Goal: Task Accomplishment & Management: Complete application form

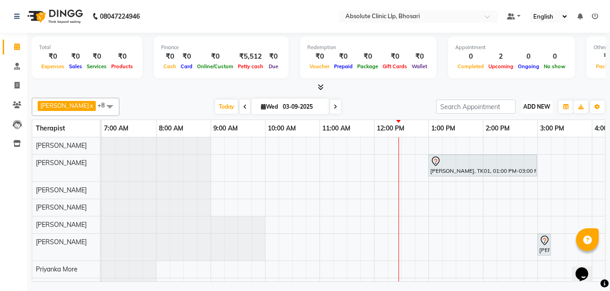
click at [536, 108] on span "ADD NEW" at bounding box center [536, 106] width 27 height 7
click at [522, 119] on button "Add Appointment" at bounding box center [516, 124] width 72 height 12
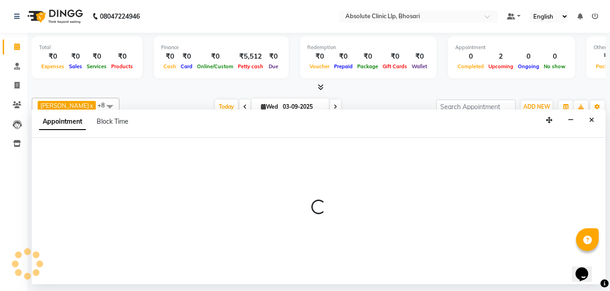
select select "tentative"
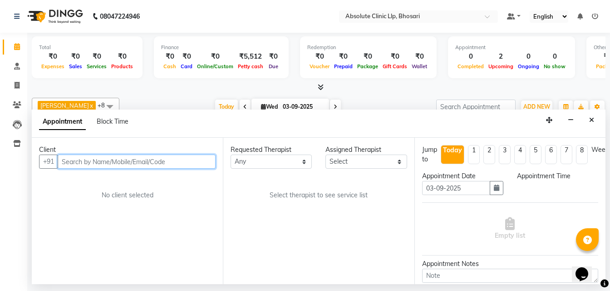
select select "480"
click at [113, 162] on input "text" at bounding box center [137, 161] width 158 height 14
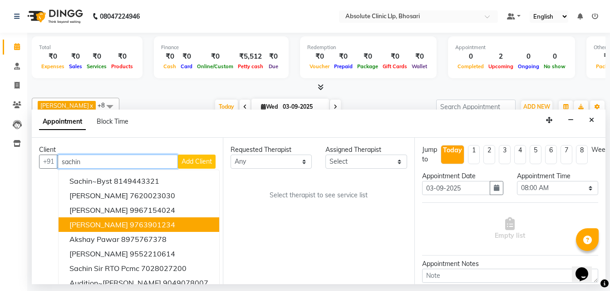
click at [133, 222] on ngb-highlight "9763901234" at bounding box center [152, 224] width 45 height 9
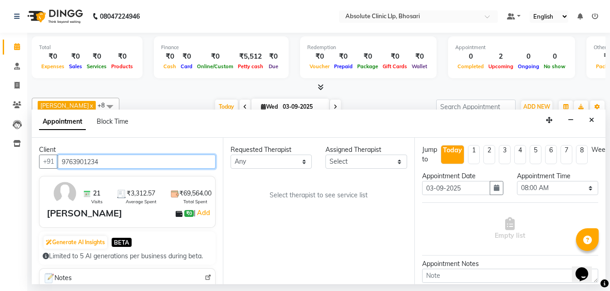
type input "9763901234"
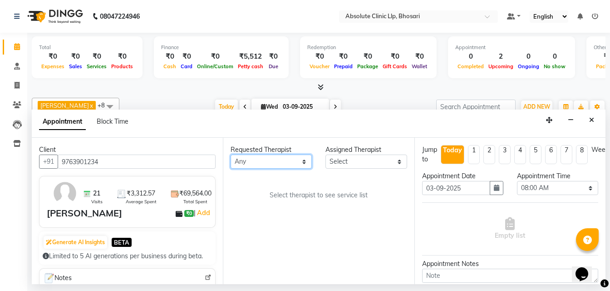
click at [272, 163] on select "Any [PERSON_NAME] [PERSON_NAME] [PERSON_NAME] [PERSON_NAME] [PERSON_NAME] Priya…" at bounding box center [271, 161] width 81 height 14
select select "27986"
click at [231, 154] on select "Any [PERSON_NAME] [PERSON_NAME] [PERSON_NAME] [PERSON_NAME] [PERSON_NAME] Priya…" at bounding box center [271, 161] width 81 height 14
select select "27986"
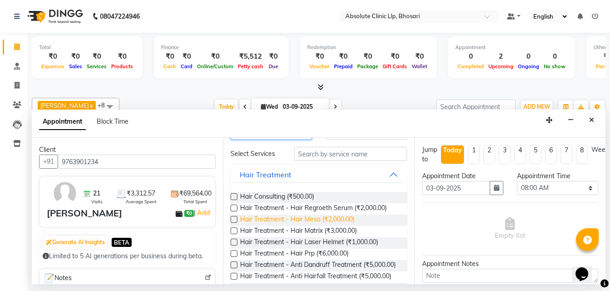
scroll to position [45, 0]
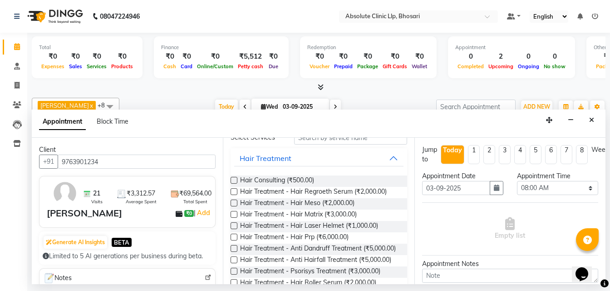
click at [232, 203] on label at bounding box center [234, 202] width 7 height 7
click at [232, 203] on input "checkbox" at bounding box center [234, 204] width 6 height 6
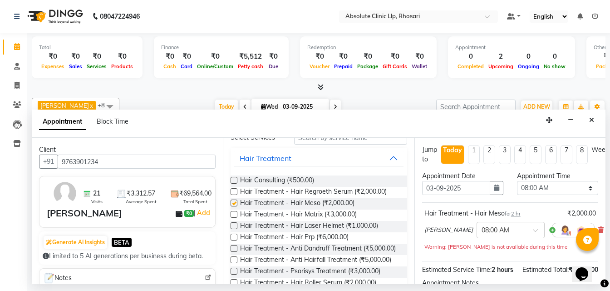
checkbox input "false"
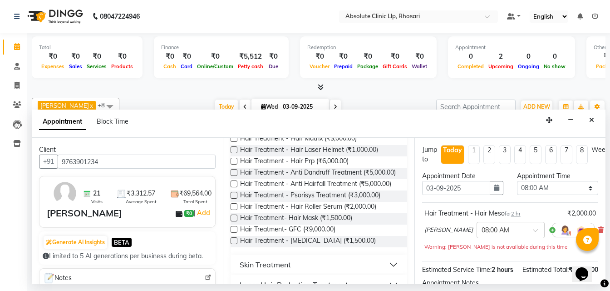
scroll to position [182, 0]
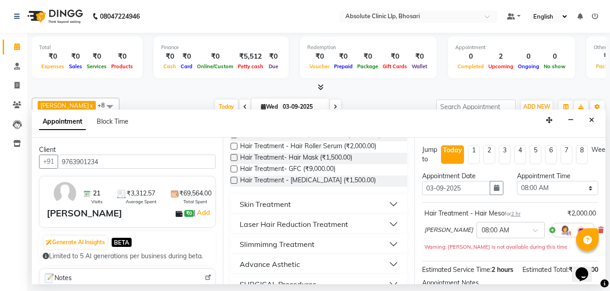
click at [256, 209] on div "Skin Treatment" at bounding box center [265, 203] width 51 height 11
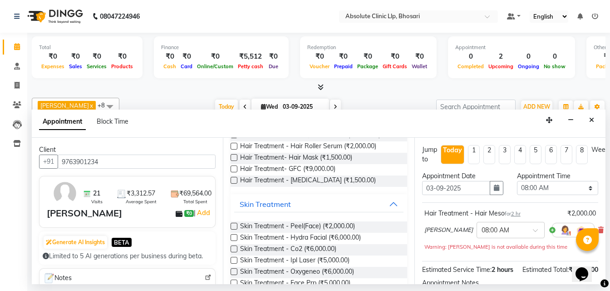
click at [233, 229] on label at bounding box center [234, 225] width 7 height 7
click at [233, 230] on input "checkbox" at bounding box center [234, 227] width 6 height 6
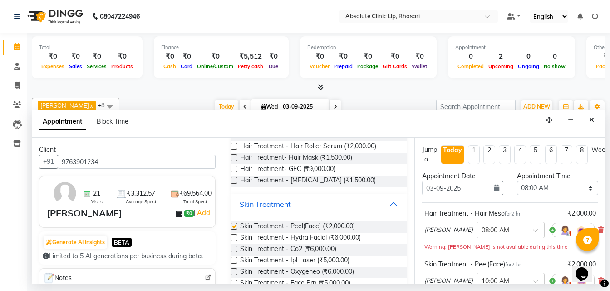
checkbox input "false"
click at [571, 183] on select "Select 08:00 AM 08:15 AM 08:30 AM 08:45 AM 09:00 AM 09:15 AM 09:30 AM 09:45 AM …" at bounding box center [557, 188] width 81 height 14
select select "780"
click at [517, 181] on select "Select 08:00 AM 08:15 AM 08:30 AM 08:45 AM 09:00 AM 09:15 AM 09:30 AM 09:45 AM …" at bounding box center [557, 188] width 81 height 14
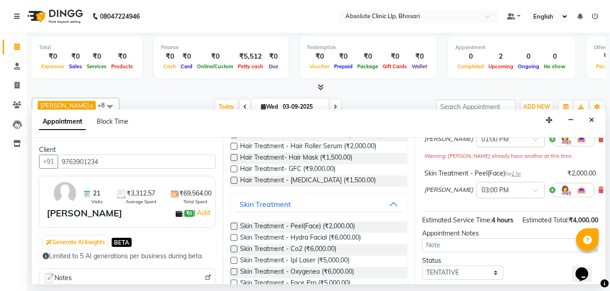
scroll to position [163, 0]
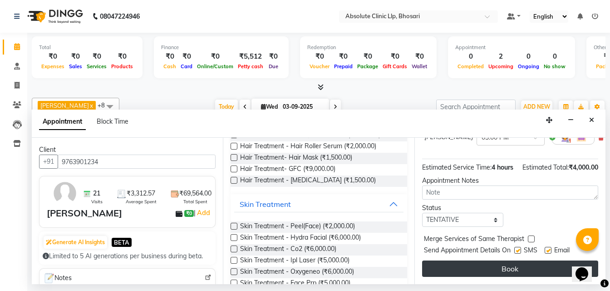
click at [488, 261] on button "Book" at bounding box center [510, 268] width 176 height 16
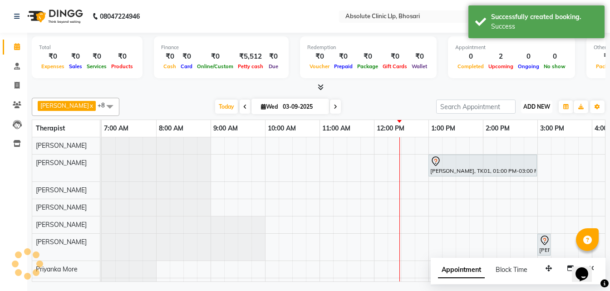
click at [535, 103] on span "ADD NEW" at bounding box center [536, 106] width 27 height 7
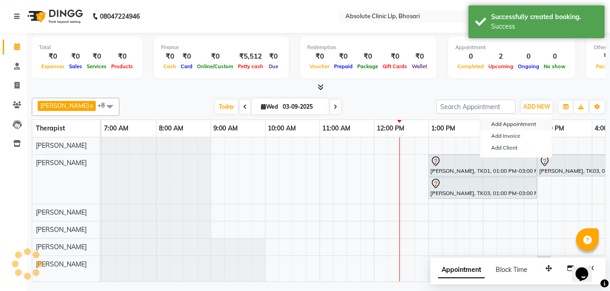
click at [516, 121] on button "Add Appointment" at bounding box center [516, 124] width 72 height 12
select select "tentative"
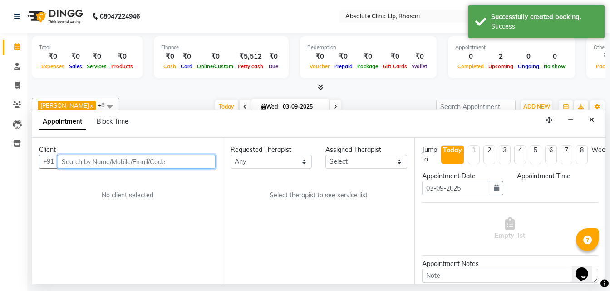
select select "480"
click at [163, 159] on input "text" at bounding box center [137, 161] width 158 height 14
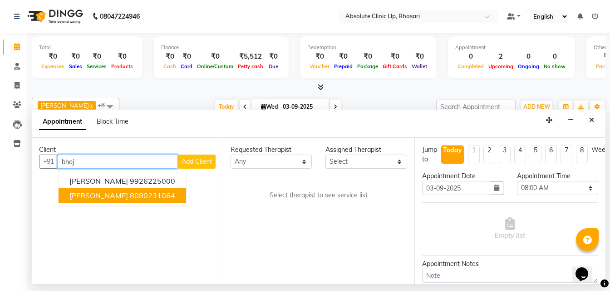
click at [130, 192] on ngb-highlight "8080231064" at bounding box center [152, 195] width 45 height 9
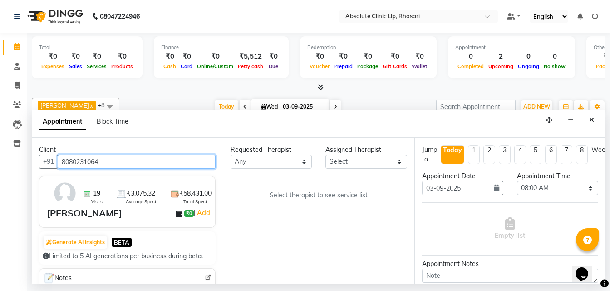
type input "8080231064"
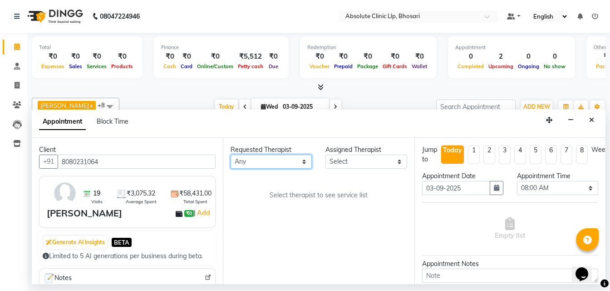
click at [271, 163] on select "Any [PERSON_NAME] [PERSON_NAME] [PERSON_NAME] [PERSON_NAME] [PERSON_NAME] Priya…" at bounding box center [271, 161] width 81 height 14
select select "27986"
click at [231, 154] on select "Any [PERSON_NAME] [PERSON_NAME] [PERSON_NAME] [PERSON_NAME] [PERSON_NAME] Priya…" at bounding box center [271, 161] width 81 height 14
select select "27986"
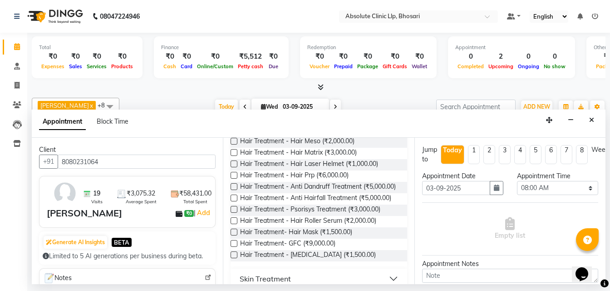
scroll to position [91, 0]
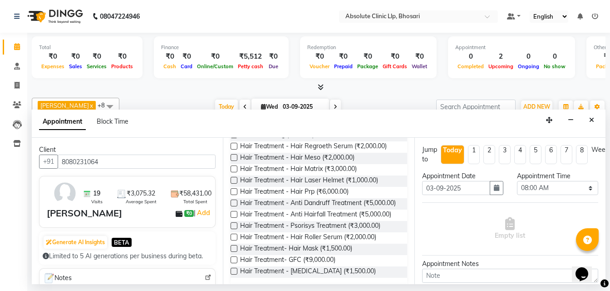
click at [235, 169] on label at bounding box center [234, 168] width 7 height 7
click at [235, 169] on input "checkbox" at bounding box center [234, 170] width 6 height 6
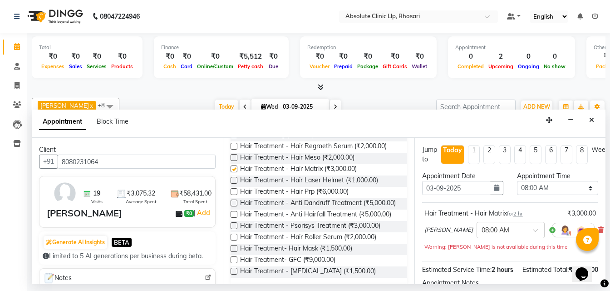
checkbox input "false"
click at [564, 188] on select "Select 08:00 AM 08:15 AM 08:30 AM 08:45 AM 09:00 AM 09:15 AM 09:30 AM 09:45 AM …" at bounding box center [557, 188] width 81 height 14
select select "810"
click at [517, 181] on select "Select 08:00 AM 08:15 AM 08:30 AM 08:45 AM 09:00 AM 09:15 AM 09:30 AM 09:45 AM …" at bounding box center [557, 188] width 81 height 14
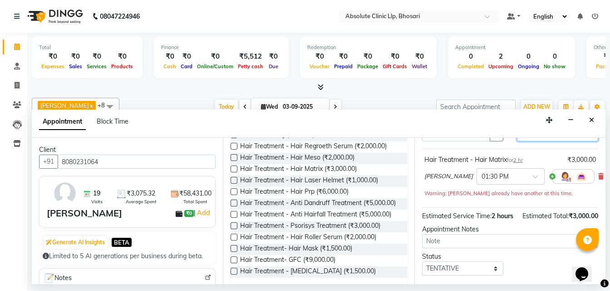
scroll to position [120, 0]
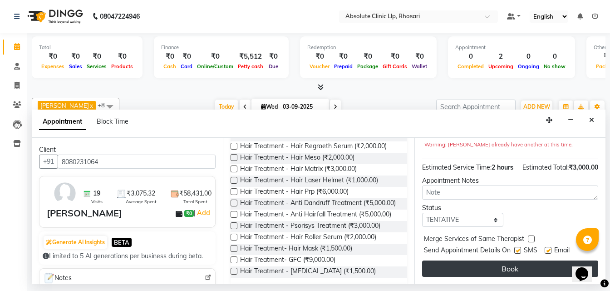
click at [477, 260] on button "Book" at bounding box center [510, 268] width 176 height 16
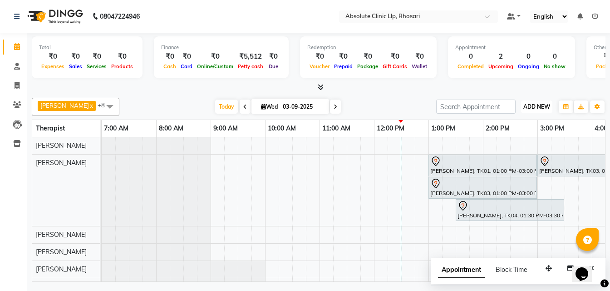
click at [531, 102] on button "ADD NEW Toggle Dropdown" at bounding box center [536, 106] width 31 height 13
click at [522, 121] on button "Add Appointment" at bounding box center [516, 124] width 72 height 12
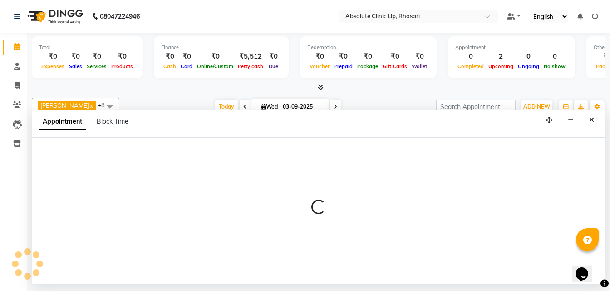
select select "tentative"
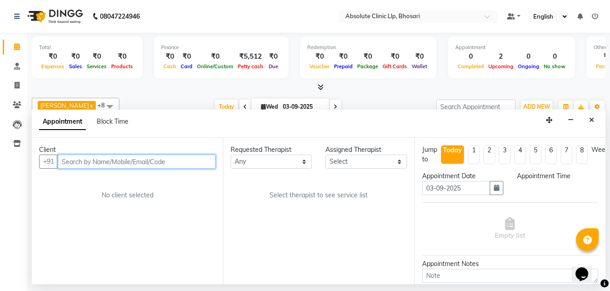
select select "480"
click at [169, 159] on input "text" at bounding box center [137, 161] width 158 height 14
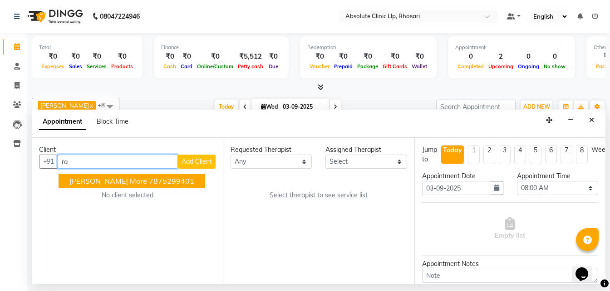
type input "r"
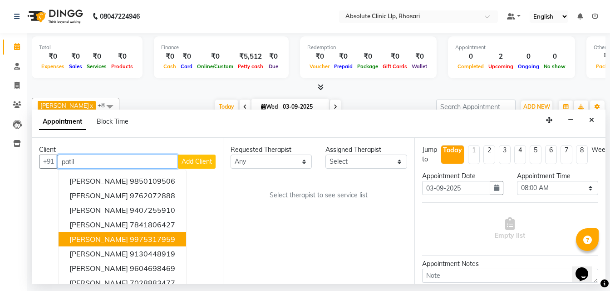
click at [136, 233] on button "[PERSON_NAME] 9975317959" at bounding box center [123, 239] width 128 height 15
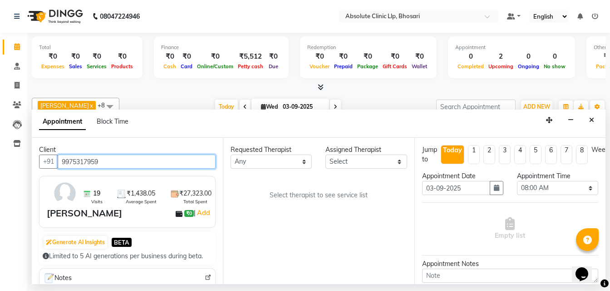
type input "9975317959"
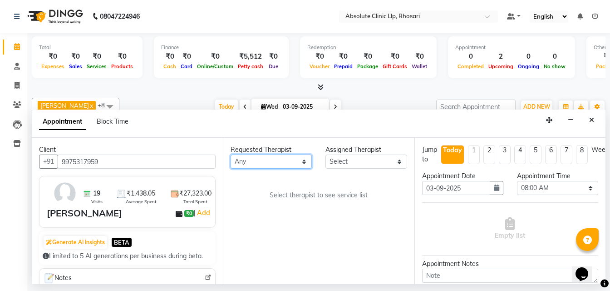
click at [293, 162] on select "Any [PERSON_NAME] [PERSON_NAME] [PERSON_NAME] [PERSON_NAME] [PERSON_NAME] Priya…" at bounding box center [271, 161] width 81 height 14
select select "27986"
click at [231, 154] on select "Any [PERSON_NAME] [PERSON_NAME] [PERSON_NAME] [PERSON_NAME] [PERSON_NAME] Priya…" at bounding box center [271, 161] width 81 height 14
click at [294, 124] on div "Appointment Block Time" at bounding box center [319, 123] width 574 height 28
select select "27986"
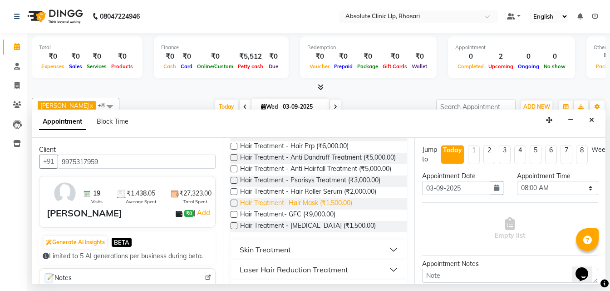
scroll to position [182, 0]
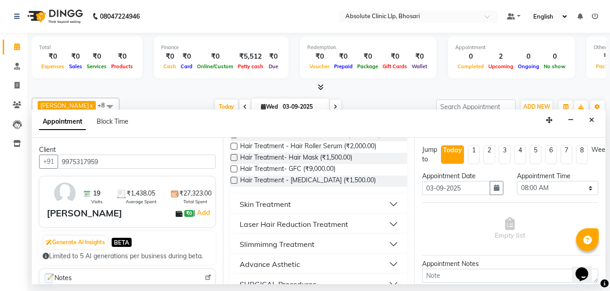
click at [265, 209] on div "Skin Treatment" at bounding box center [265, 203] width 51 height 11
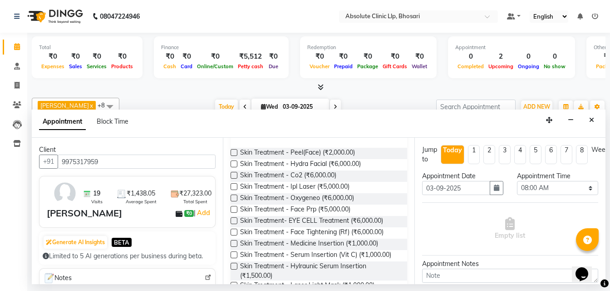
scroll to position [272, 0]
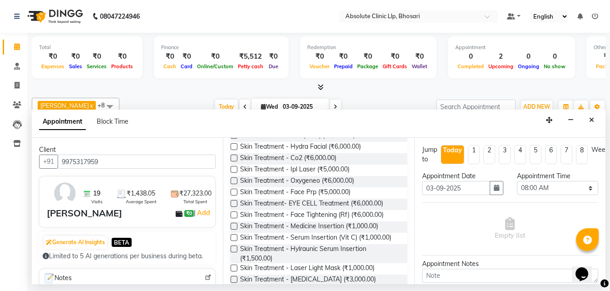
click at [232, 229] on label at bounding box center [234, 225] width 7 height 7
click at [232, 230] on input "checkbox" at bounding box center [234, 227] width 6 height 6
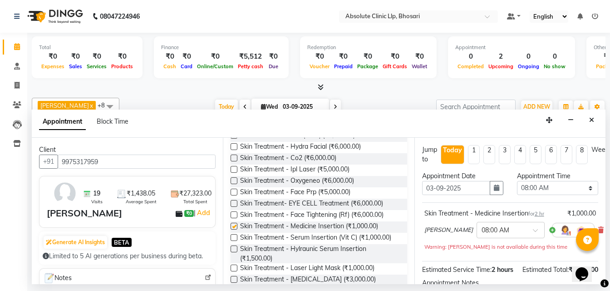
checkbox input "false"
click at [553, 190] on select "Select 08:00 AM 08:15 AM 08:30 AM 08:45 AM 09:00 AM 09:15 AM 09:30 AM 09:45 AM …" at bounding box center [557, 188] width 81 height 14
select select "825"
click at [517, 181] on select "Select 08:00 AM 08:15 AM 08:30 AM 08:45 AM 09:00 AM 09:15 AM 09:30 AM 09:45 AM …" at bounding box center [557, 188] width 81 height 14
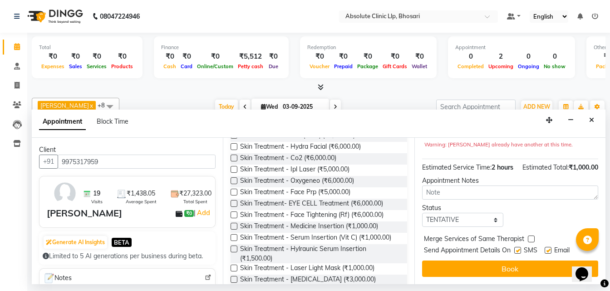
scroll to position [120, 0]
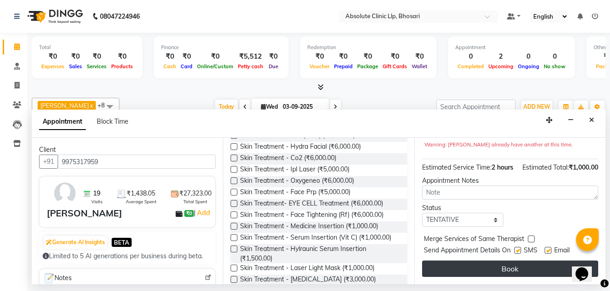
click at [469, 260] on button "Book" at bounding box center [510, 268] width 176 height 16
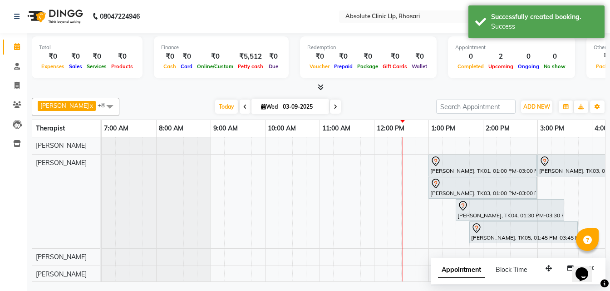
scroll to position [0, 192]
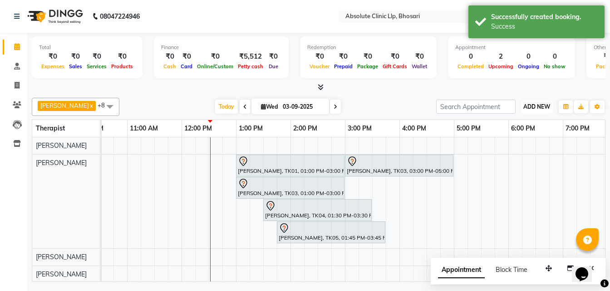
click at [534, 103] on span "ADD NEW" at bounding box center [536, 106] width 27 height 7
click at [518, 124] on button "Add Appointment" at bounding box center [516, 124] width 72 height 12
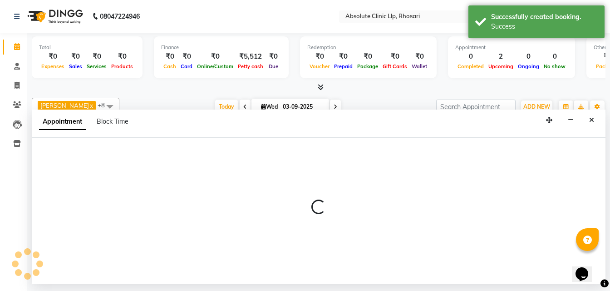
select select "tentative"
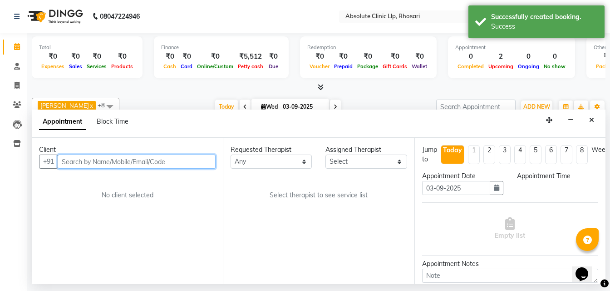
select select "480"
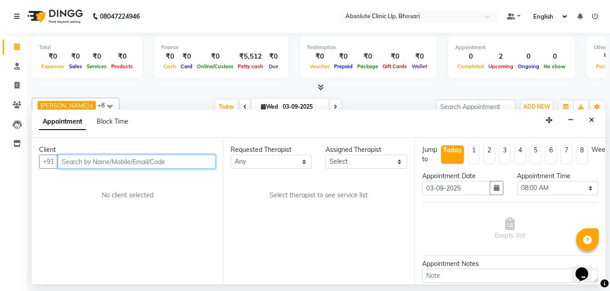
click at [179, 157] on input "text" at bounding box center [137, 161] width 158 height 14
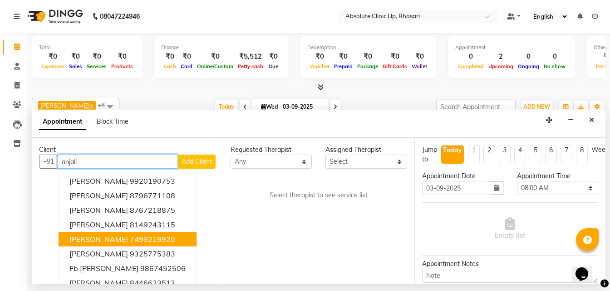
click at [130, 236] on ngb-highlight "7499219920" at bounding box center [152, 238] width 45 height 9
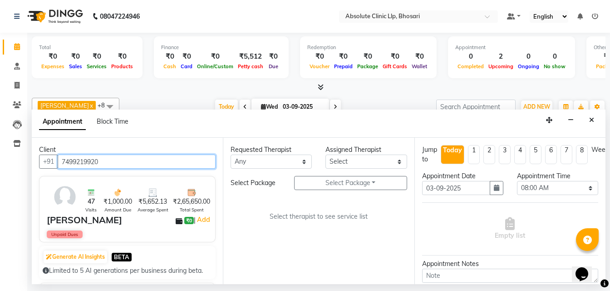
type input "7499219920"
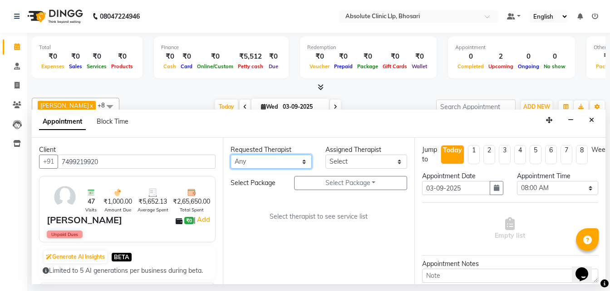
click at [277, 160] on select "Any [PERSON_NAME] [PERSON_NAME] [PERSON_NAME] [PERSON_NAME] [PERSON_NAME] Priya…" at bounding box center [271, 161] width 81 height 14
select select "27986"
click at [231, 154] on select "Any [PERSON_NAME] [PERSON_NAME] [PERSON_NAME] [PERSON_NAME] [PERSON_NAME] Priya…" at bounding box center [271, 161] width 81 height 14
select select "27986"
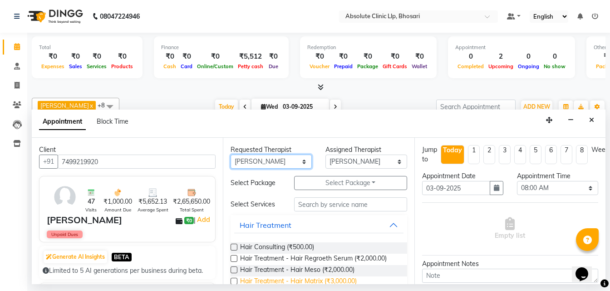
scroll to position [91, 0]
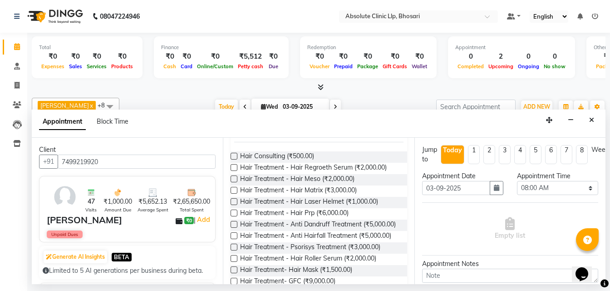
click at [233, 189] on label at bounding box center [234, 190] width 7 height 7
click at [233, 189] on input "checkbox" at bounding box center [234, 191] width 6 height 6
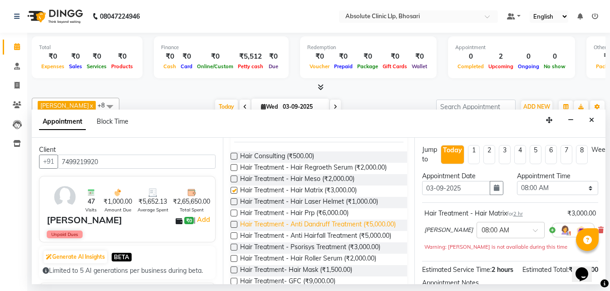
checkbox input "false"
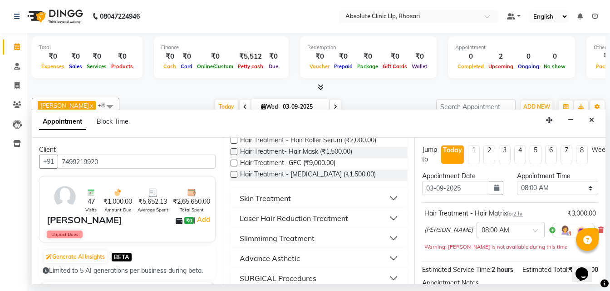
scroll to position [227, 0]
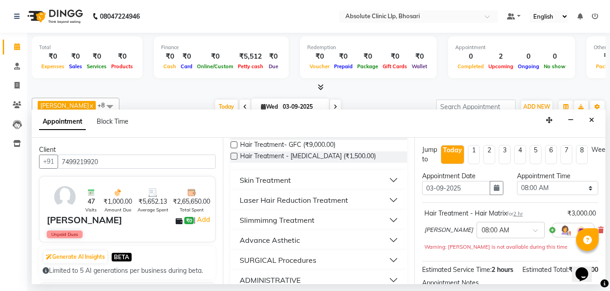
click at [268, 185] on div "Skin Treatment" at bounding box center [265, 179] width 51 height 11
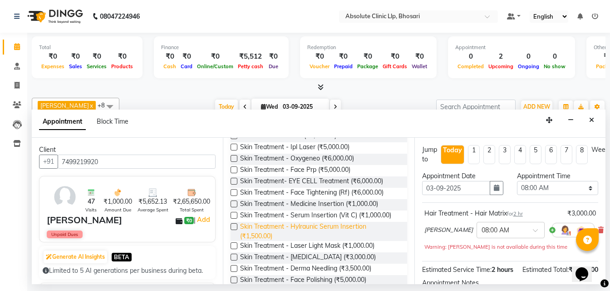
scroll to position [318, 0]
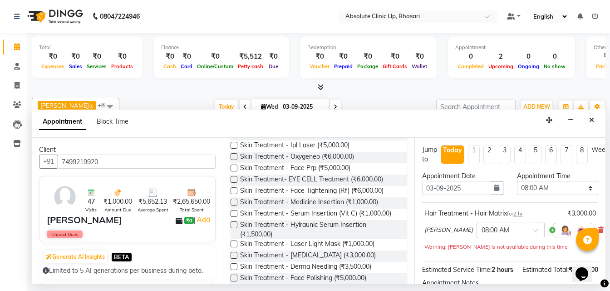
click at [232, 217] on label at bounding box center [234, 213] width 7 height 7
click at [232, 217] on input "checkbox" at bounding box center [234, 214] width 6 height 6
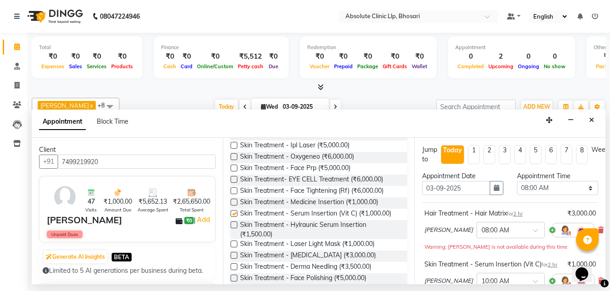
checkbox input "false"
click at [561, 188] on select "Select 08:00 AM 08:15 AM 08:30 AM 08:45 AM 09:00 AM 09:15 AM 09:30 AM 09:45 AM …" at bounding box center [557, 188] width 81 height 14
select select "900"
click at [517, 181] on select "Select 08:00 AM 08:15 AM 08:30 AM 08:45 AM 09:00 AM 09:15 AM 09:30 AM 09:45 AM …" at bounding box center [557, 188] width 81 height 14
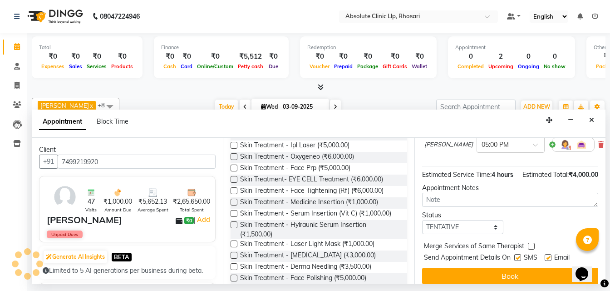
scroll to position [172, 0]
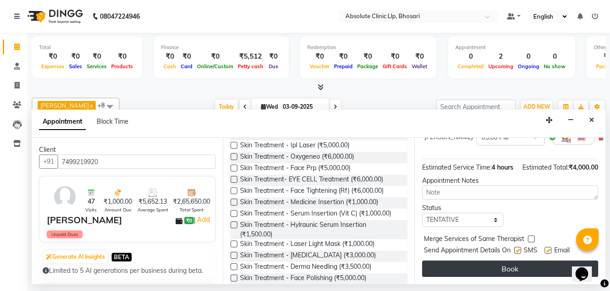
click at [502, 264] on button "Book" at bounding box center [510, 268] width 176 height 16
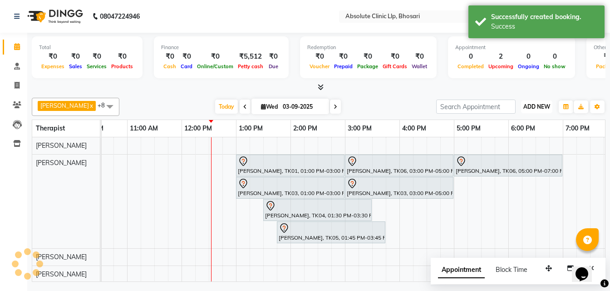
click at [531, 103] on span "ADD NEW" at bounding box center [536, 106] width 27 height 7
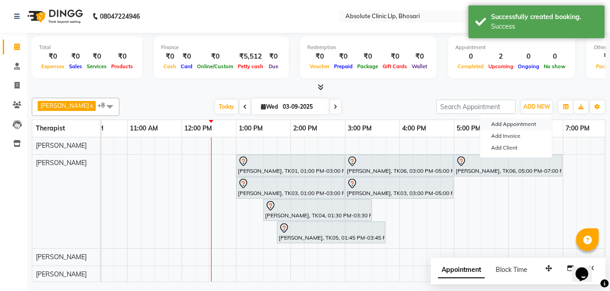
click at [511, 120] on button "Add Appointment" at bounding box center [516, 124] width 72 height 12
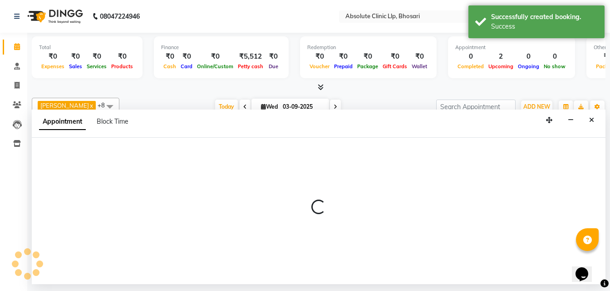
select select "480"
select select "tentative"
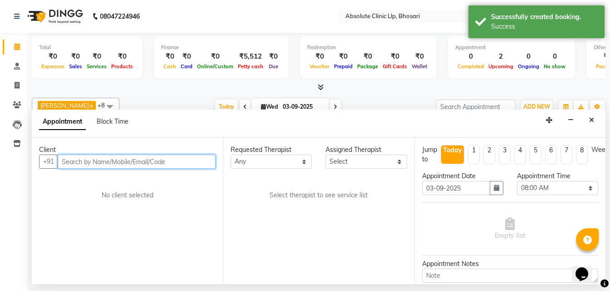
click at [126, 160] on input "text" at bounding box center [137, 161] width 158 height 14
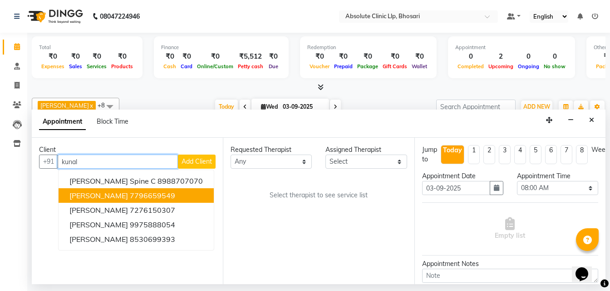
click at [130, 194] on ngb-highlight "7796659549" at bounding box center [152, 195] width 45 height 9
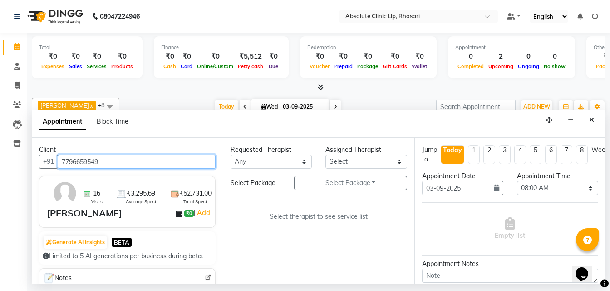
type input "7796659549"
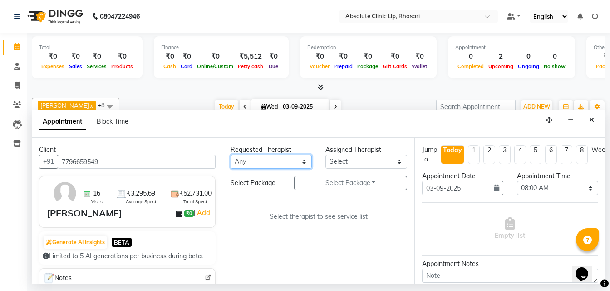
click at [282, 157] on select "Any [PERSON_NAME] [PERSON_NAME] [PERSON_NAME] [PERSON_NAME] [PERSON_NAME] Priya…" at bounding box center [271, 161] width 81 height 14
select select "27986"
click at [231, 154] on select "Any [PERSON_NAME] [PERSON_NAME] [PERSON_NAME] [PERSON_NAME] [PERSON_NAME] Priya…" at bounding box center [271, 161] width 81 height 14
select select "27986"
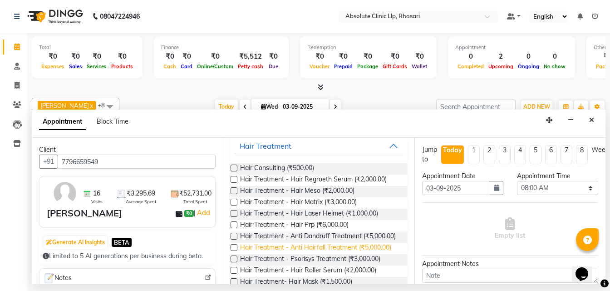
scroll to position [91, 0]
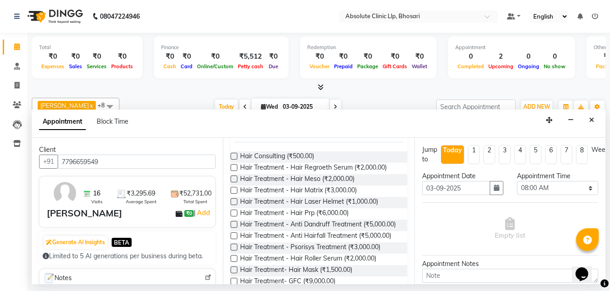
click at [235, 191] on label at bounding box center [234, 190] width 7 height 7
click at [235, 191] on input "checkbox" at bounding box center [234, 191] width 6 height 6
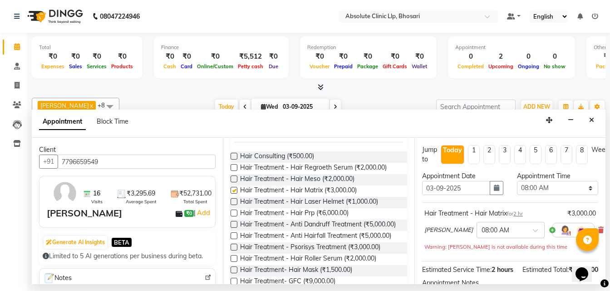
checkbox input "false"
click at [559, 188] on select "Select 08:00 AM 08:15 AM 08:30 AM 08:45 AM 09:00 AM 09:15 AM 09:30 AM 09:45 AM …" at bounding box center [557, 188] width 81 height 14
select select "930"
click at [517, 181] on select "Select 08:00 AM 08:15 AM 08:30 AM 08:45 AM 09:00 AM 09:15 AM 09:30 AM 09:45 AM …" at bounding box center [557, 188] width 81 height 14
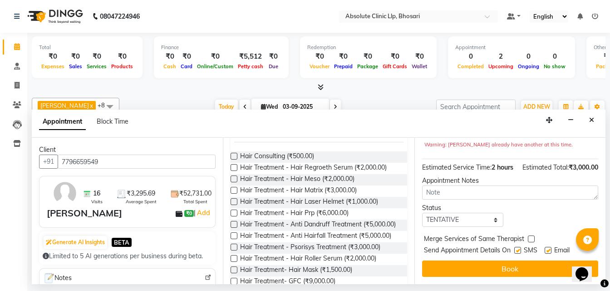
scroll to position [120, 0]
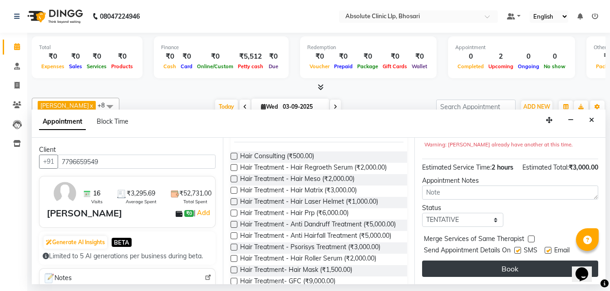
click at [493, 265] on button "Book" at bounding box center [510, 268] width 176 height 16
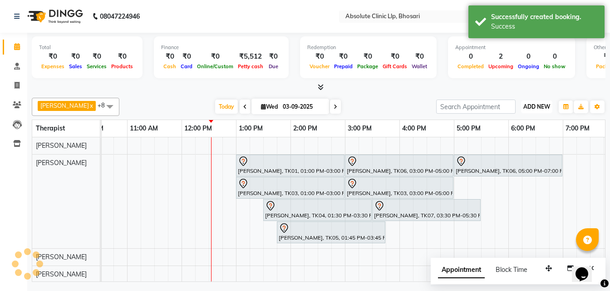
click at [521, 103] on button "ADD NEW Toggle Dropdown" at bounding box center [536, 106] width 31 height 13
click at [521, 122] on button "Add Appointment" at bounding box center [516, 124] width 72 height 12
click at [521, 122] on link "6:00 PM" at bounding box center [523, 128] width 29 height 13
select select "tentative"
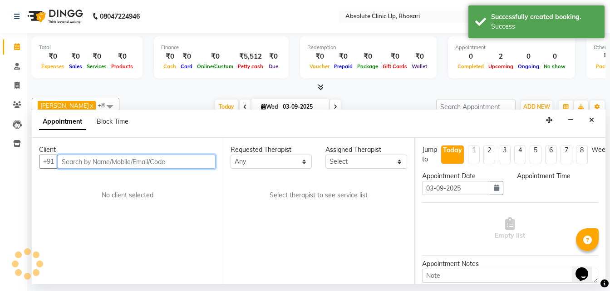
select select "480"
click at [193, 163] on input "text" at bounding box center [137, 161] width 158 height 14
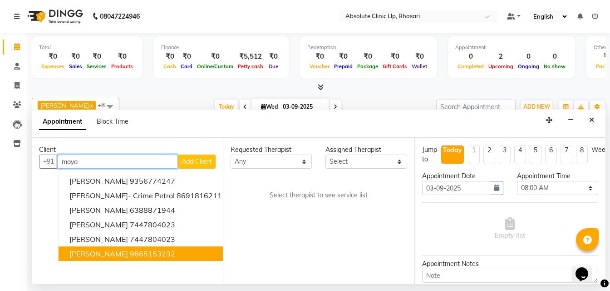
click at [145, 251] on ngb-highlight "9665153232" at bounding box center [152, 253] width 45 height 9
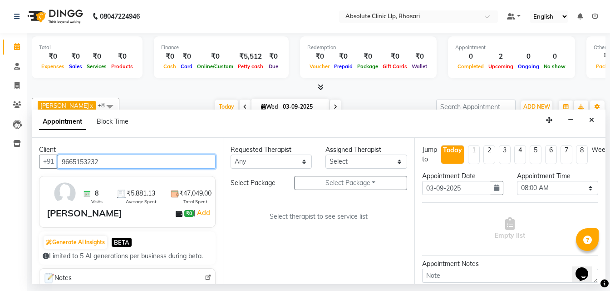
type input "9665153232"
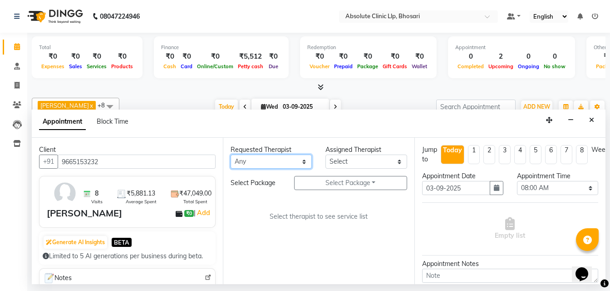
click at [301, 160] on select "Any [PERSON_NAME] [PERSON_NAME] [PERSON_NAME] [PERSON_NAME] [PERSON_NAME] Priya…" at bounding box center [271, 161] width 81 height 14
select select "27986"
click at [231, 154] on select "Any [PERSON_NAME] [PERSON_NAME] [PERSON_NAME] [PERSON_NAME] [PERSON_NAME] Priya…" at bounding box center [271, 161] width 81 height 14
select select "27986"
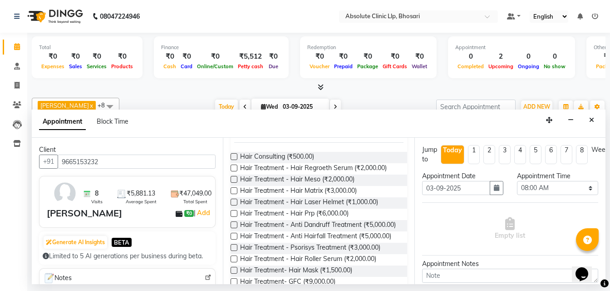
scroll to position [136, 0]
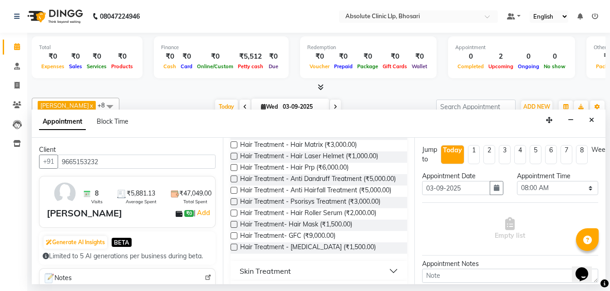
click at [232, 155] on label at bounding box center [234, 156] width 7 height 7
click at [232, 155] on input "checkbox" at bounding box center [234, 157] width 6 height 6
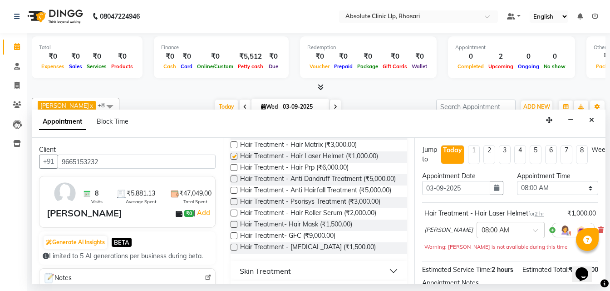
checkbox input "false"
click at [567, 186] on select "Select 08:00 AM 08:15 AM 08:30 AM 08:45 AM 09:00 AM 09:15 AM 09:30 AM 09:45 AM …" at bounding box center [557, 188] width 81 height 14
select select "990"
click at [517, 181] on select "Select 08:00 AM 08:15 AM 08:30 AM 08:45 AM 09:00 AM 09:15 AM 09:30 AM 09:45 AM …" at bounding box center [557, 188] width 81 height 14
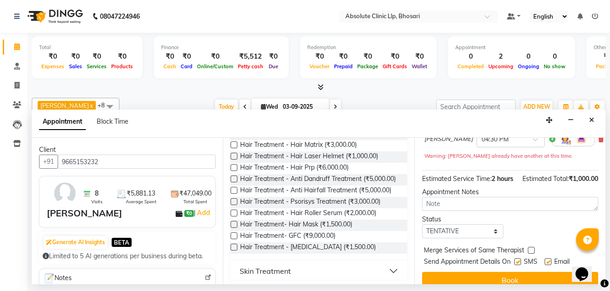
scroll to position [120, 0]
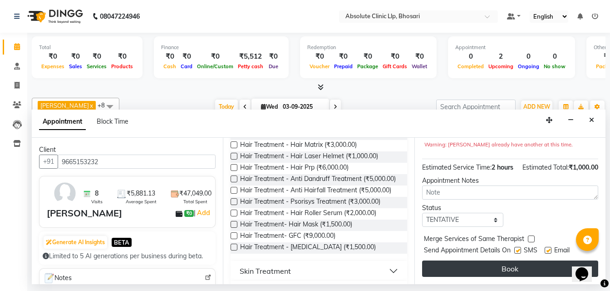
click at [490, 260] on button "Book" at bounding box center [510, 268] width 176 height 16
